Goal: Task Accomplishment & Management: Manage account settings

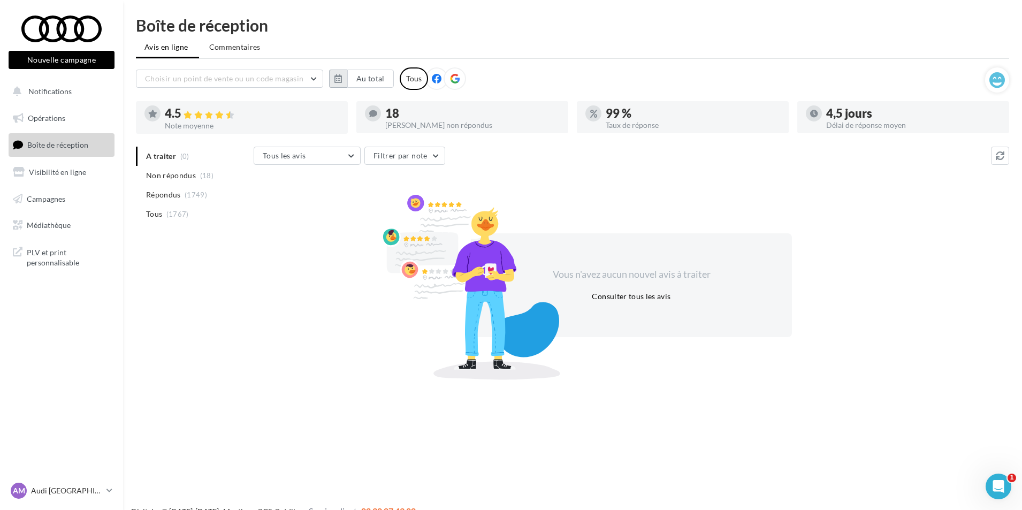
click at [335, 75] on icon "button" at bounding box center [337, 78] width 7 height 9
drag, startPoint x: 385, startPoint y: 141, endPoint x: 397, endPoint y: 155, distance: 19.0
click at [385, 144] on button "1" at bounding box center [383, 143] width 16 height 16
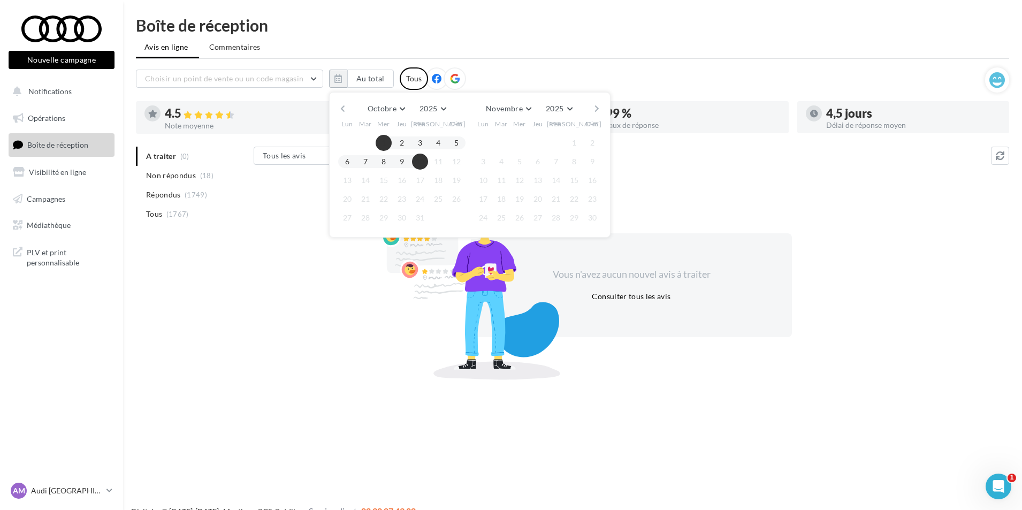
click at [417, 164] on button "10" at bounding box center [420, 162] width 16 height 16
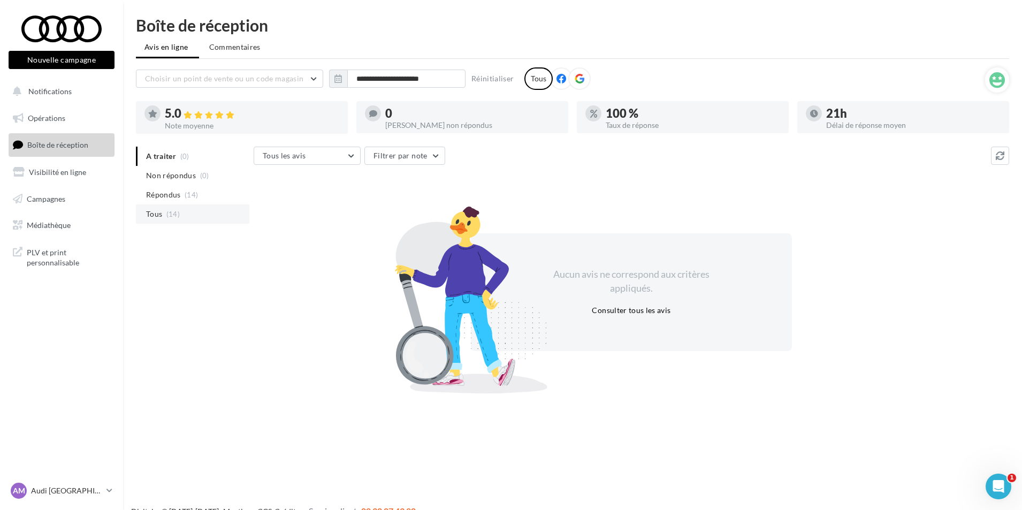
click at [156, 218] on span "Tous" at bounding box center [154, 214] width 16 height 11
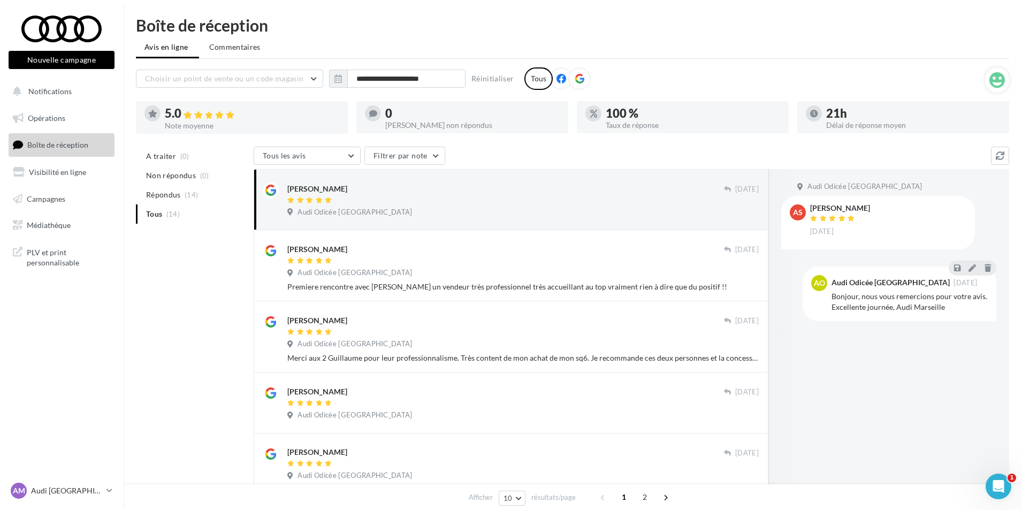
click at [218, 300] on div "A traiter (0) Non répondus (0) Répondus (14) Tous (14) Tous les avis Tous les a…" at bounding box center [572, 518] width 873 height 743
click at [70, 490] on p "Audi [GEOGRAPHIC_DATA]" at bounding box center [66, 490] width 71 height 11
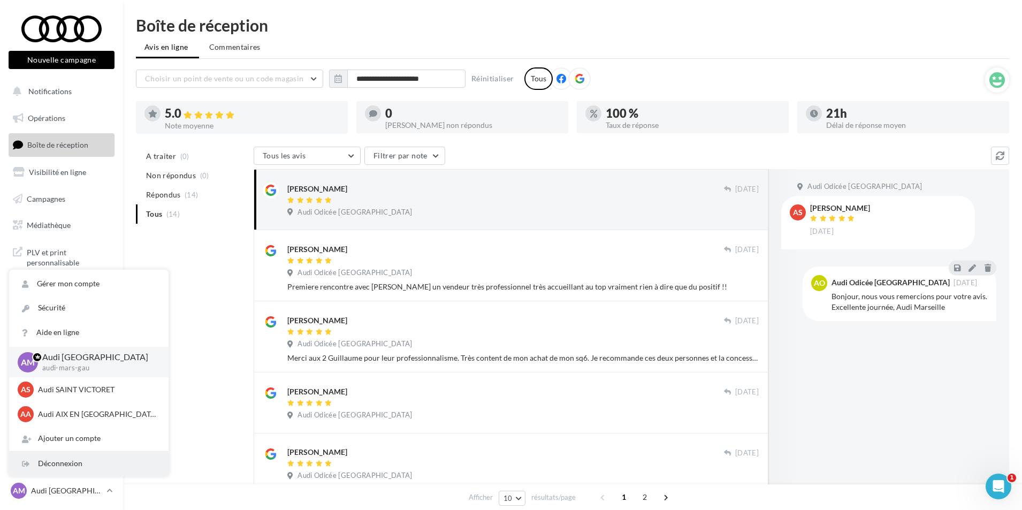
click at [62, 471] on div "Déconnexion" at bounding box center [88, 463] width 159 height 24
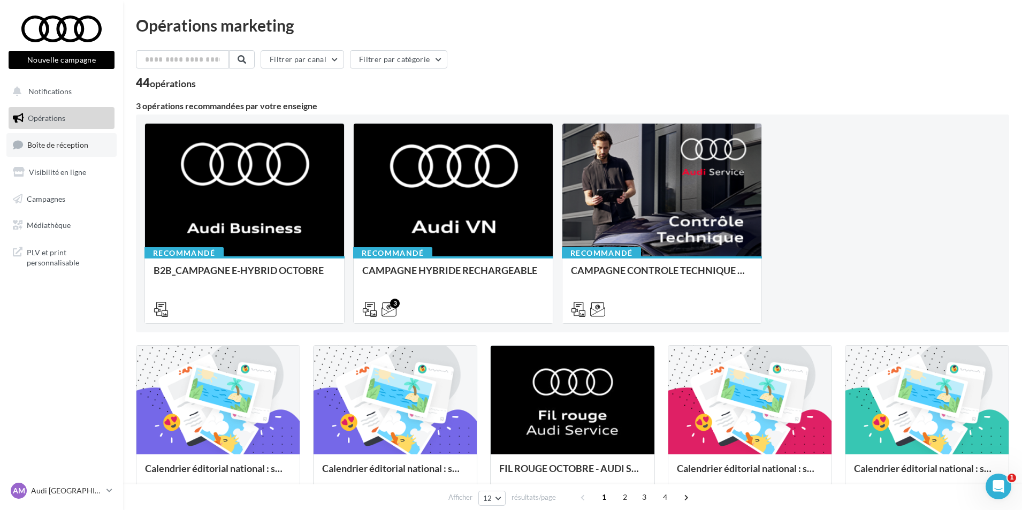
click at [89, 155] on link "Boîte de réception" at bounding box center [61, 144] width 110 height 23
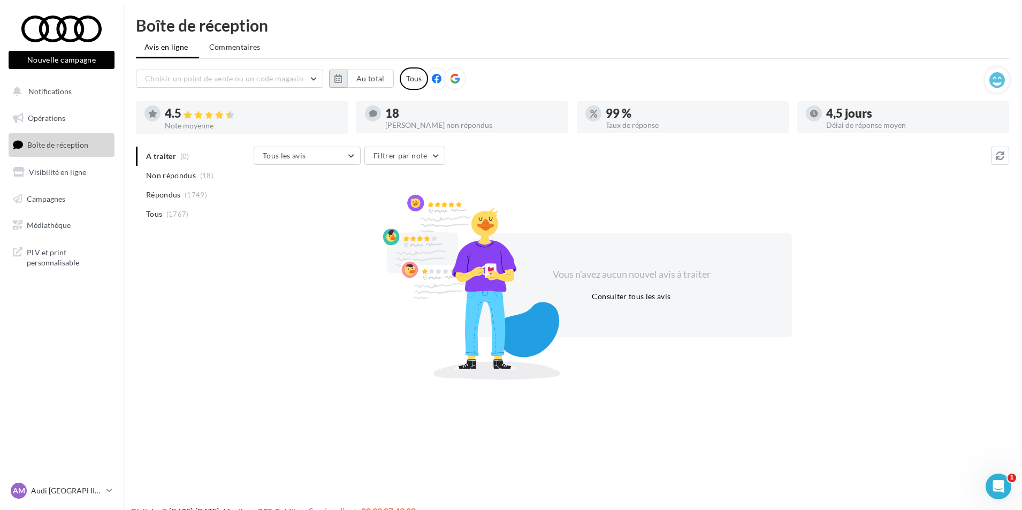
click at [331, 81] on button "button" at bounding box center [338, 79] width 18 height 18
click at [373, 138] on div at bounding box center [365, 143] width 18 height 16
drag, startPoint x: 378, startPoint y: 141, endPoint x: 411, endPoint y: 159, distance: 37.4
click at [379, 142] on button "1" at bounding box center [383, 143] width 16 height 16
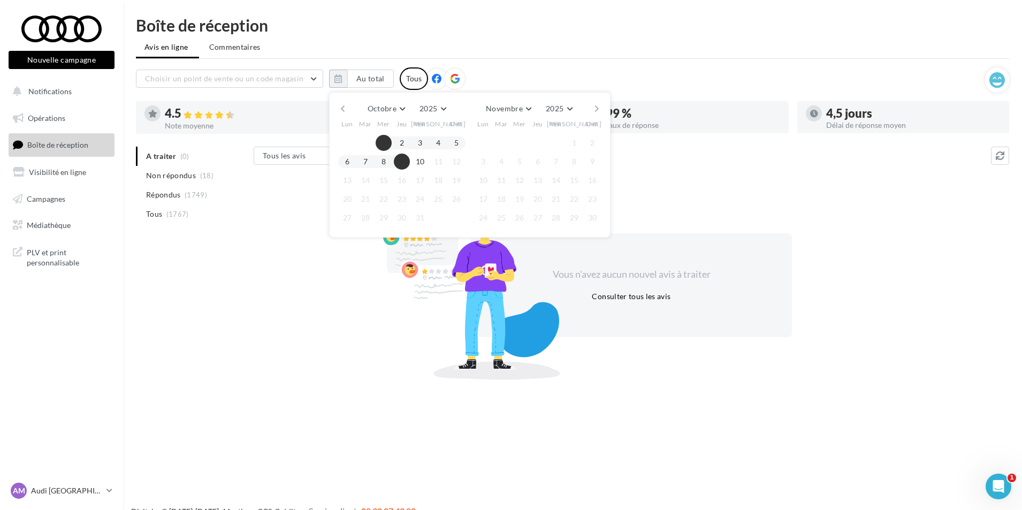
click at [411, 159] on div at bounding box center [420, 161] width 18 height 13
click at [419, 162] on button "10" at bounding box center [420, 162] width 16 height 16
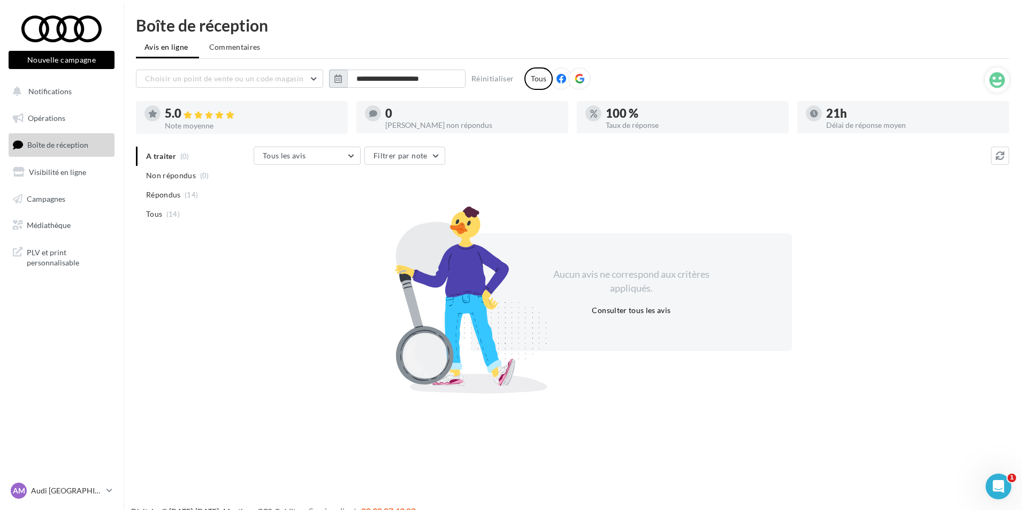
click at [340, 82] on icon "button" at bounding box center [337, 78] width 7 height 9
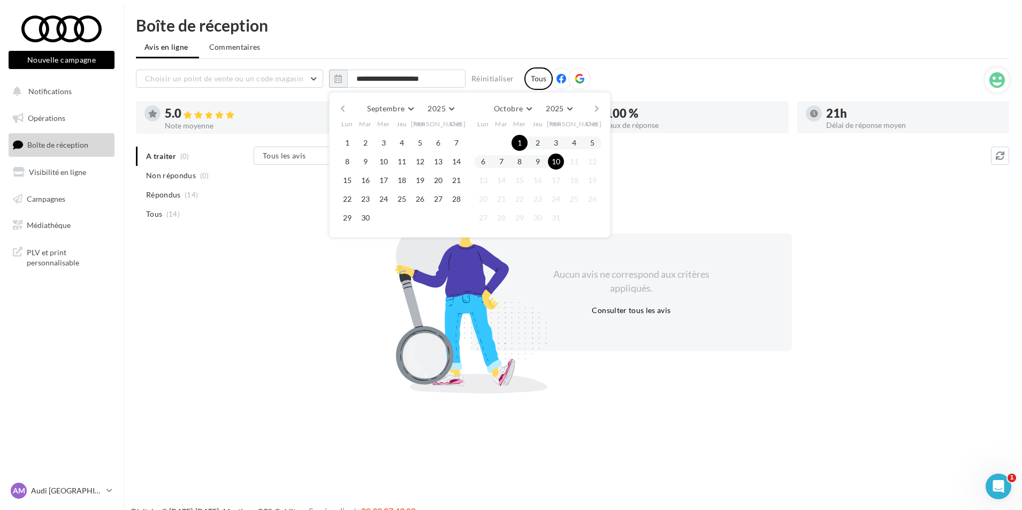
click at [521, 140] on button "1" at bounding box center [519, 143] width 16 height 16
click at [559, 163] on button "10" at bounding box center [556, 162] width 16 height 16
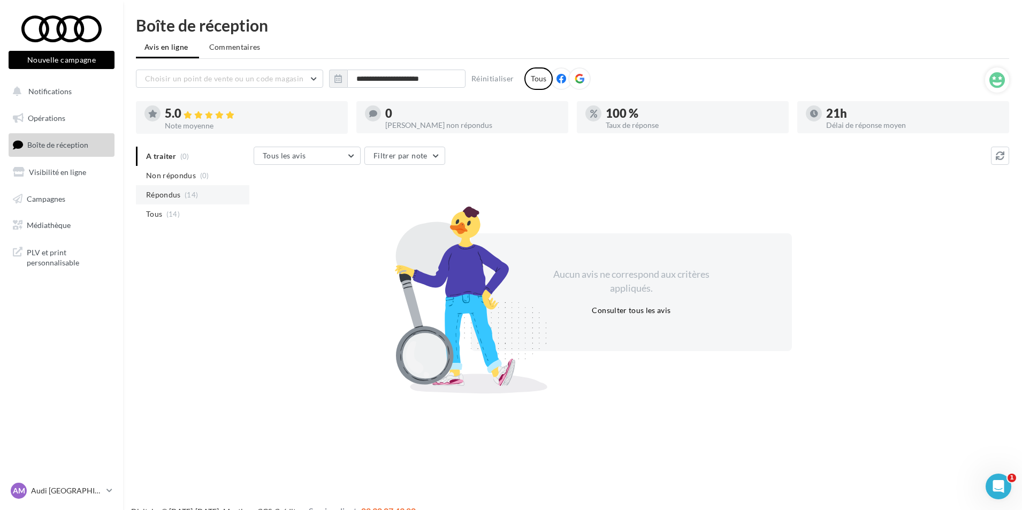
click at [165, 202] on li "Répondus (14)" at bounding box center [192, 194] width 113 height 19
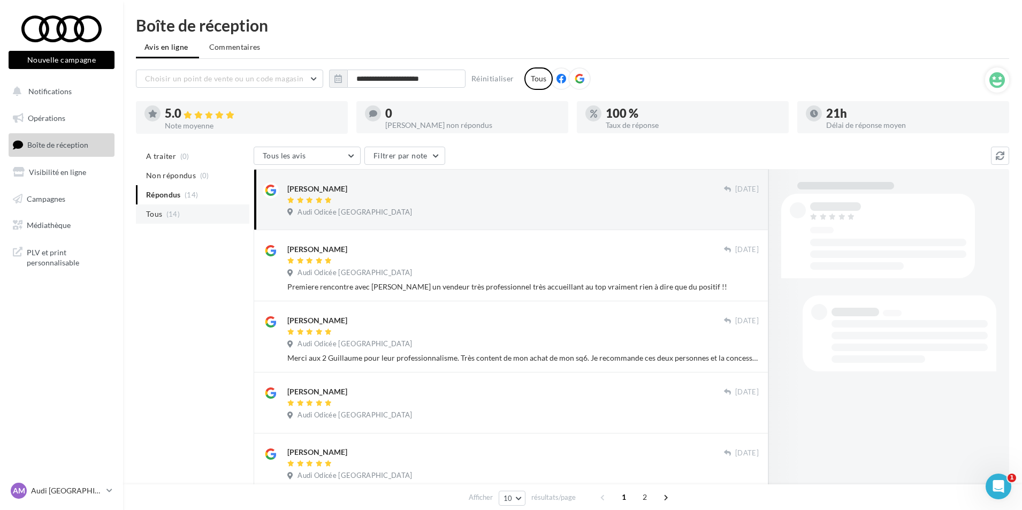
click at [165, 210] on li "Tous (14)" at bounding box center [192, 213] width 113 height 19
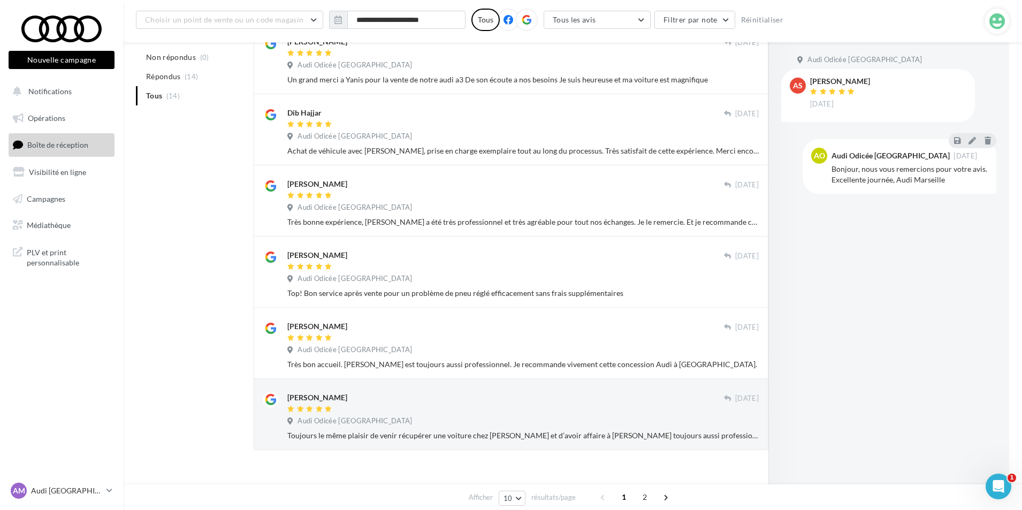
scroll to position [435, 0]
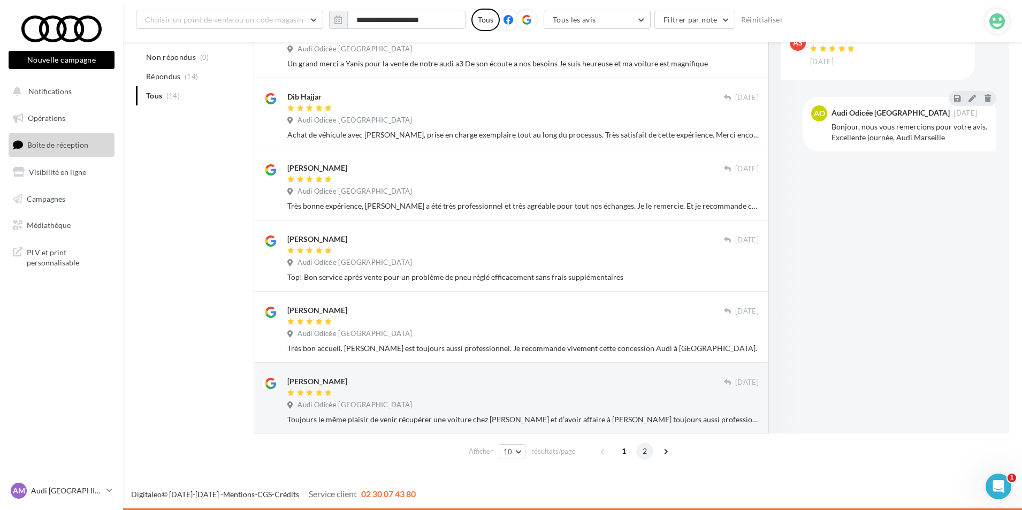
click at [639, 451] on span "2" at bounding box center [644, 450] width 17 height 17
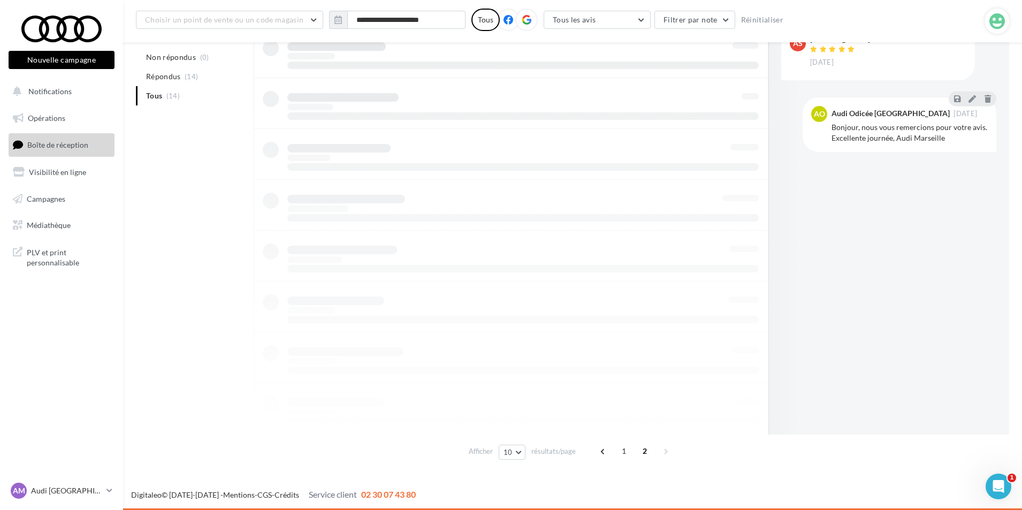
scroll to position [87, 0]
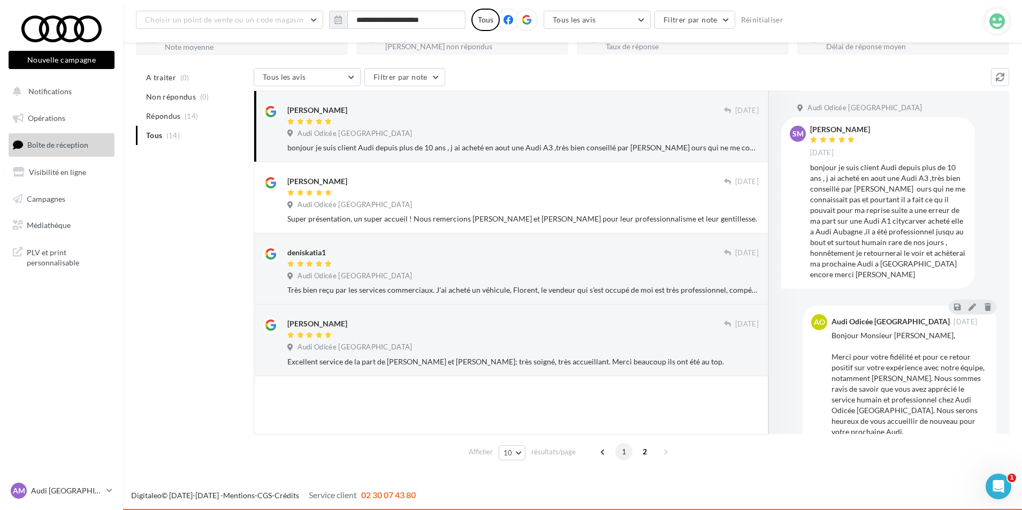
click at [624, 457] on span "1" at bounding box center [623, 451] width 17 height 17
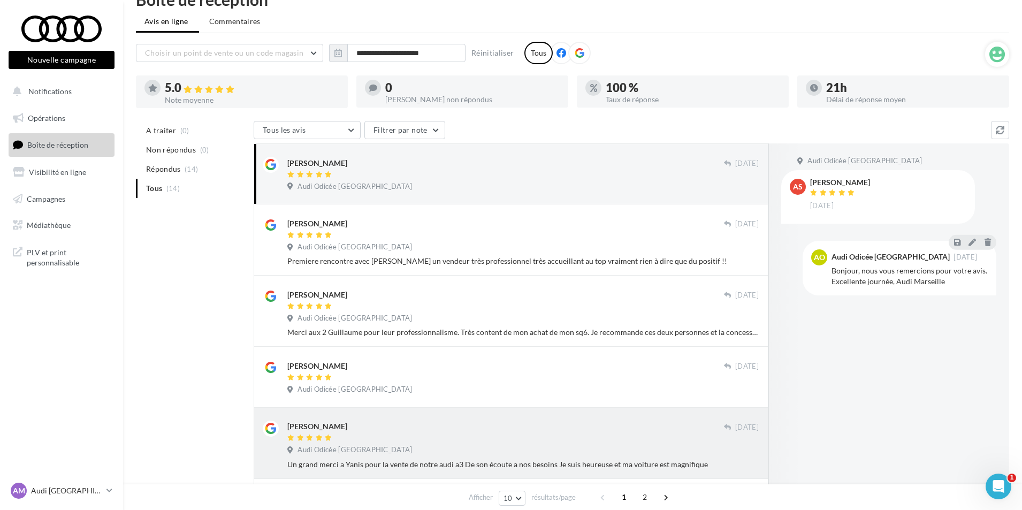
scroll to position [7, 0]
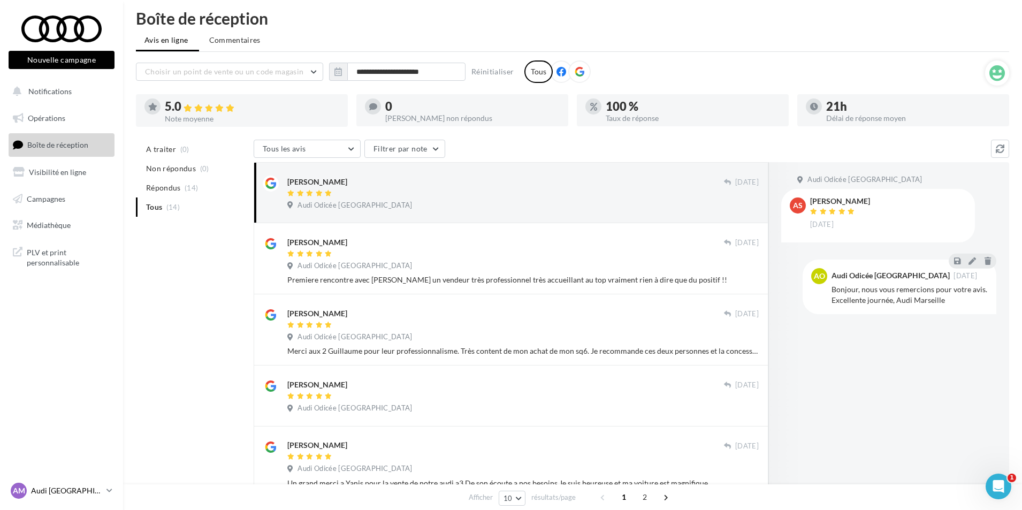
click at [72, 485] on div "AM Audi MARSEILLE audi-mars-gau" at bounding box center [56, 490] width 91 height 16
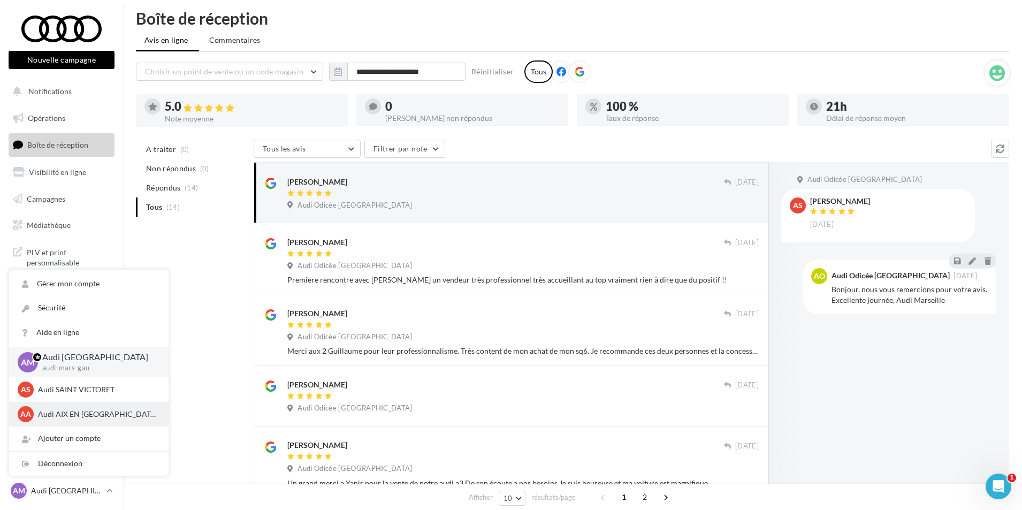
click at [52, 414] on p "Audi AIX EN [GEOGRAPHIC_DATA]" at bounding box center [97, 414] width 118 height 11
